Goal: Navigation & Orientation: Find specific page/section

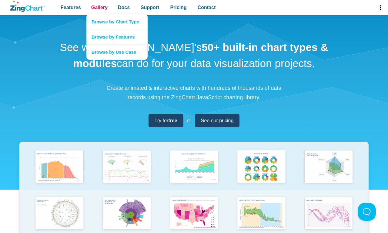
click at [99, 8] on span "Gallery" at bounding box center [99, 7] width 16 height 8
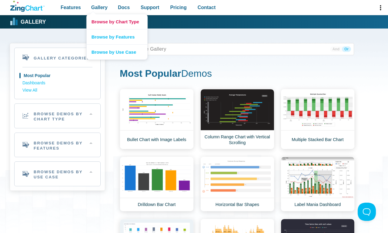
click at [117, 22] on link "Browse by Chart Type" at bounding box center [117, 21] width 61 height 15
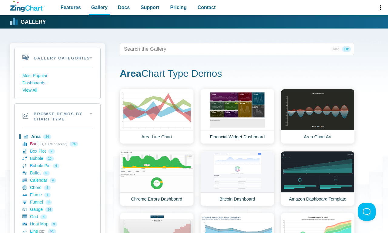
click at [57, 144] on link "Bar (3D, 100% Stacked) 75" at bounding box center [57, 144] width 70 height 7
